Goal: Register for event/course

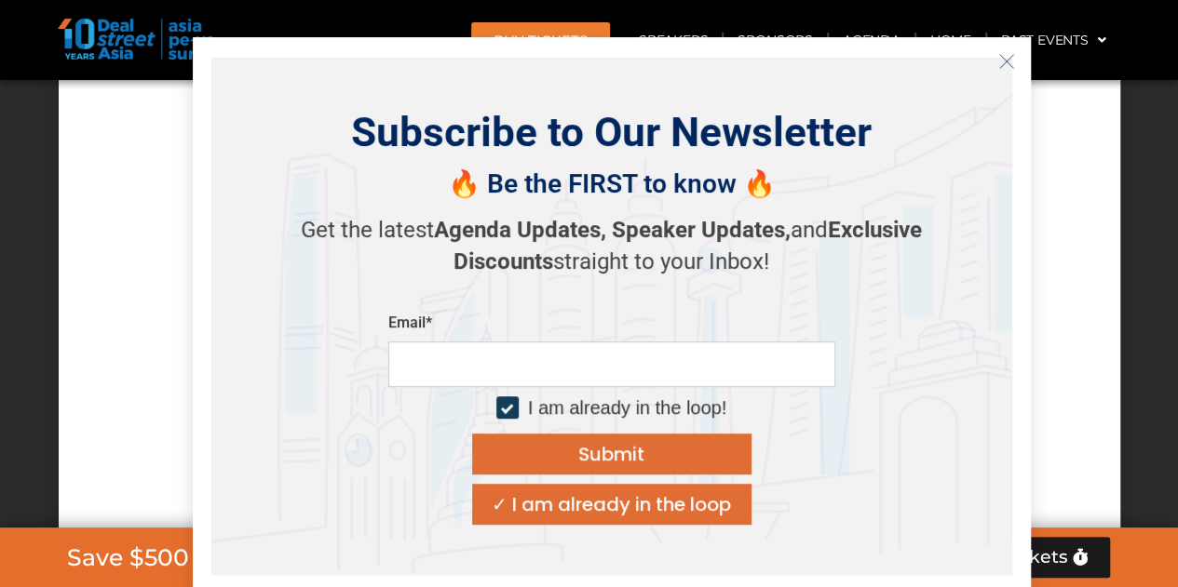
scroll to position [11065, 0]
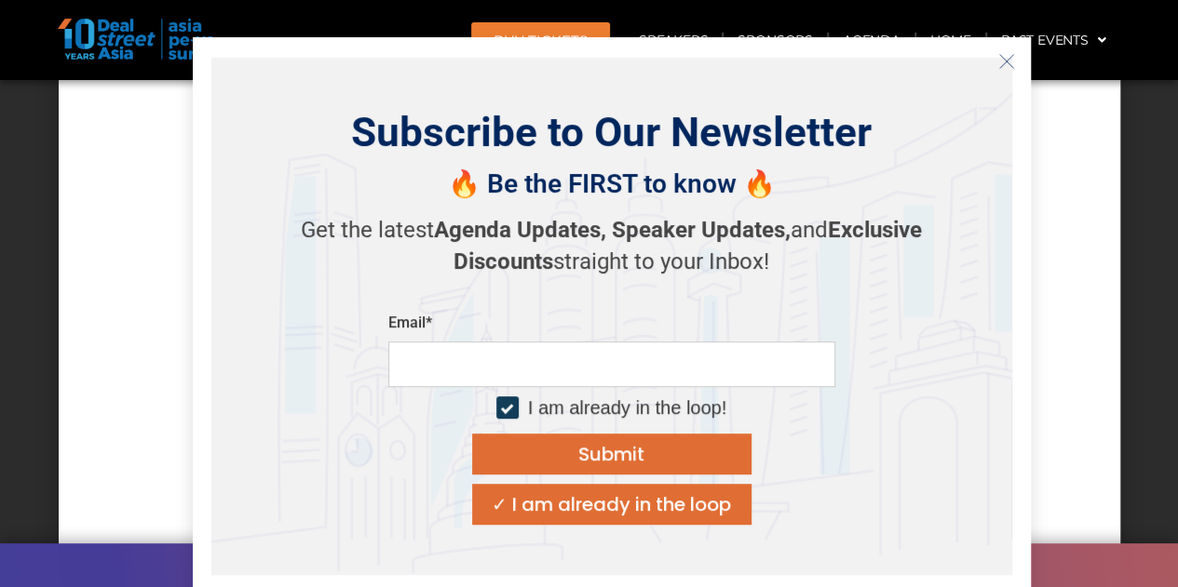
click at [1088, 243] on div at bounding box center [589, 353] width 1024 height 602
click at [1003, 53] on icon "Close" at bounding box center [1006, 61] width 17 height 17
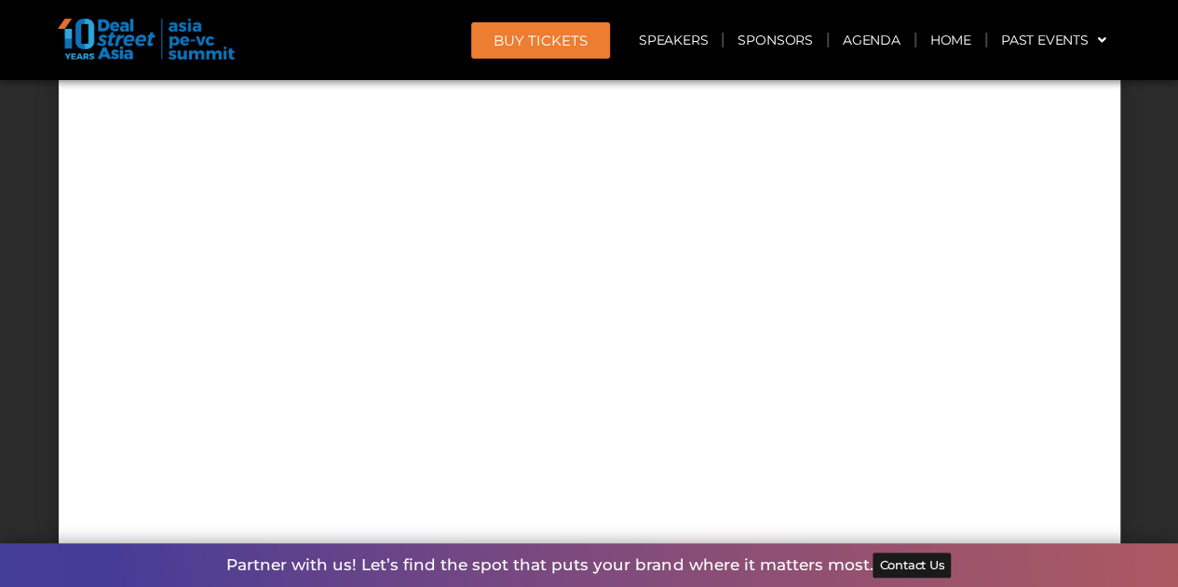
click at [868, 474] on div "Get Your Tickets Here All ticket prices are in USD | Tickets are non-refundable…" at bounding box center [589, 356] width 1061 height 777
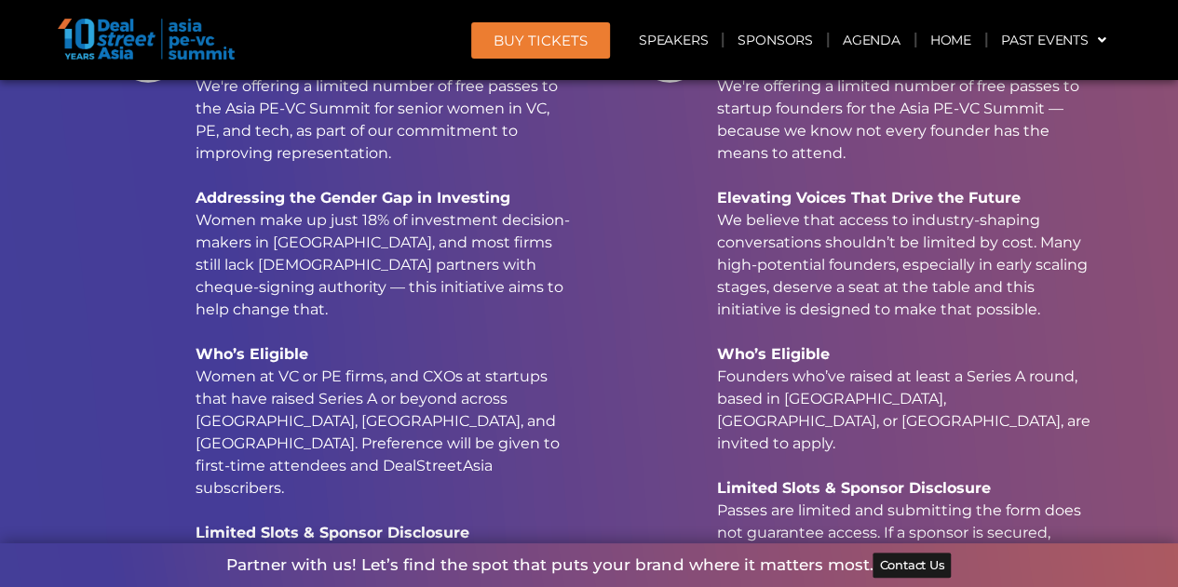
scroll to position [12858, 0]
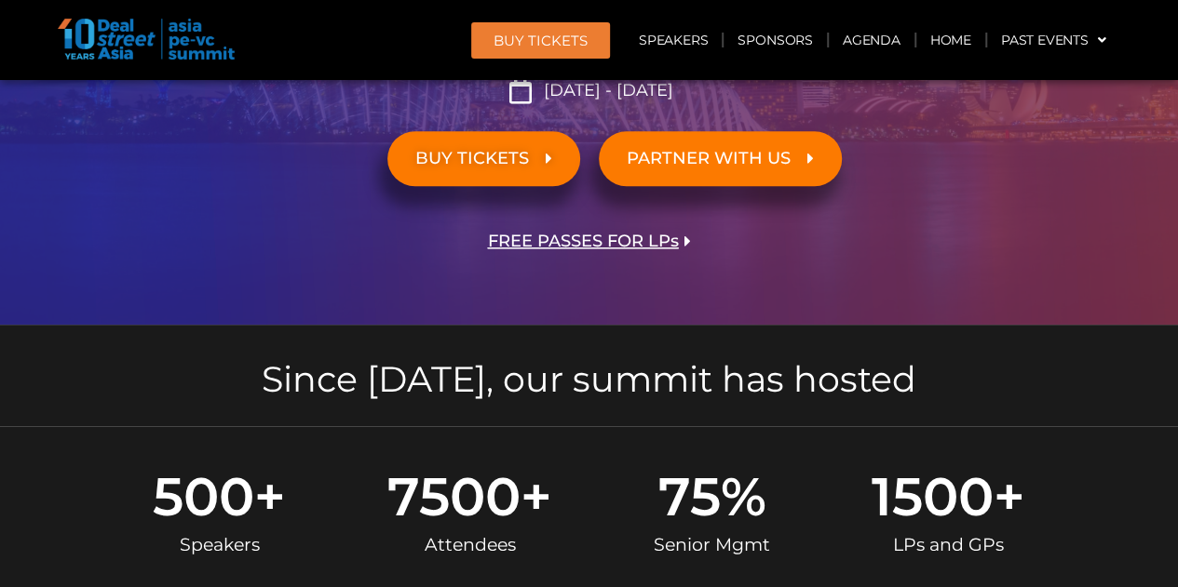
scroll to position [535, 0]
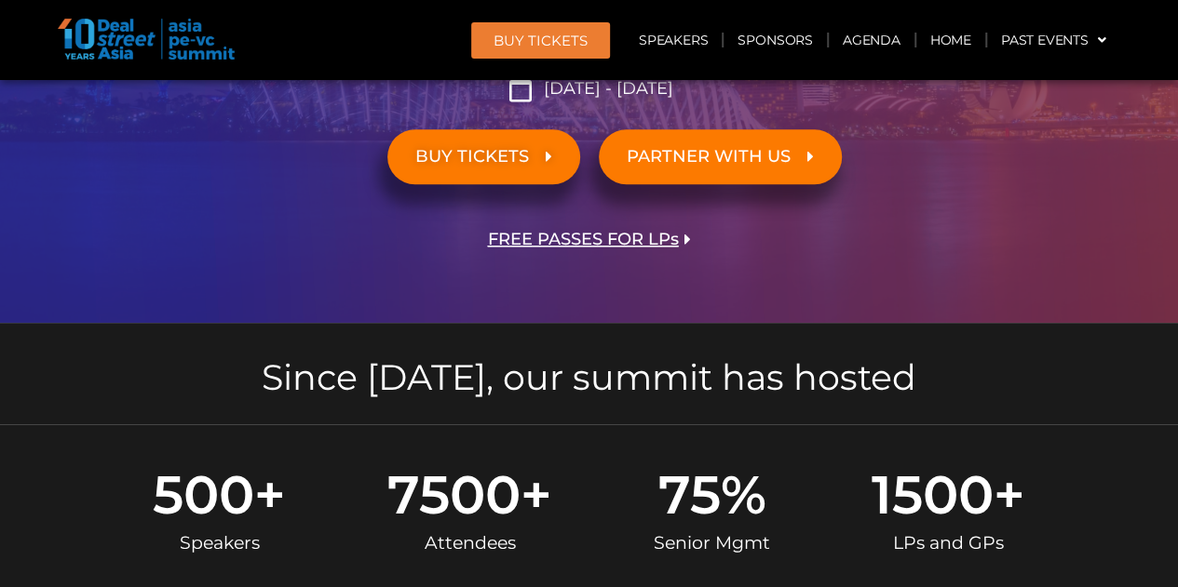
click at [564, 243] on span "FREE PASSES FOR LPs" at bounding box center [583, 240] width 191 height 18
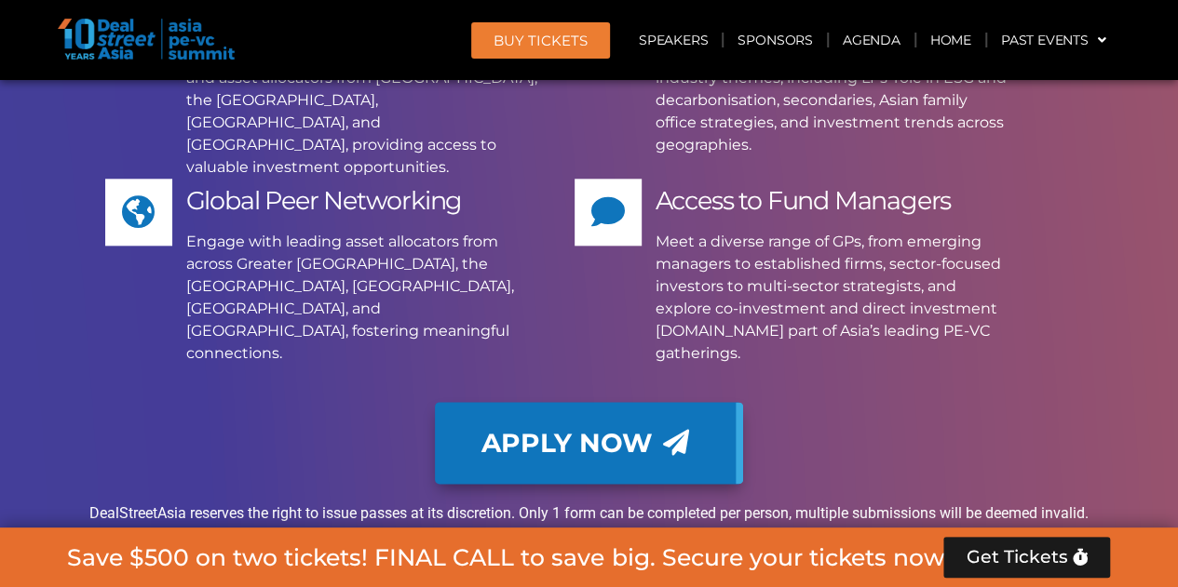
scroll to position [11523, 0]
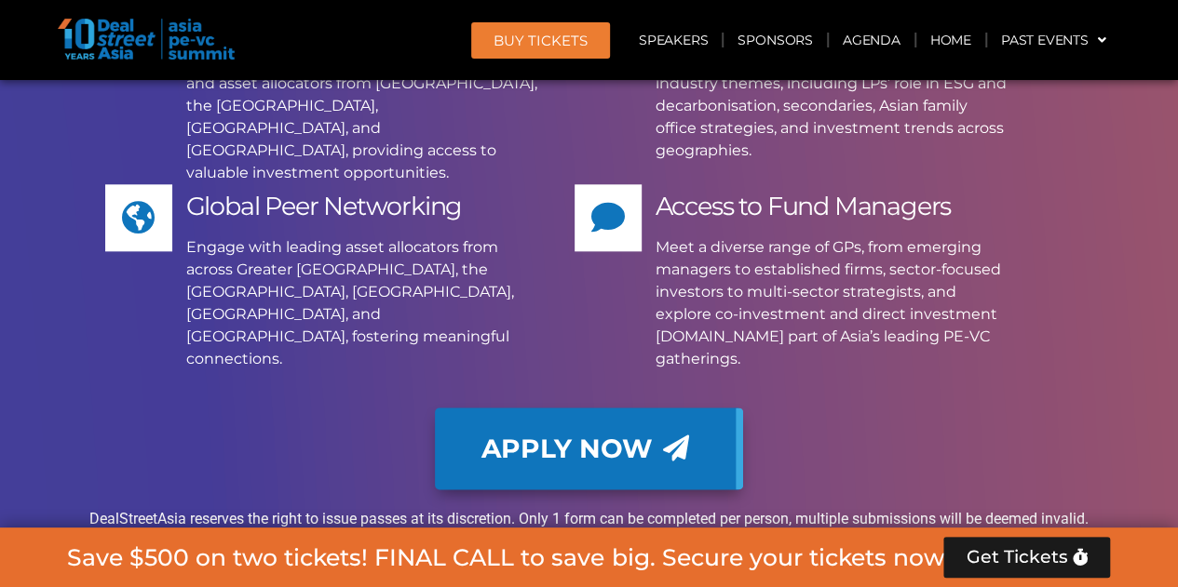
click at [568, 436] on span "Apply Now" at bounding box center [566, 449] width 171 height 26
